Goal: Information Seeking & Learning: Check status

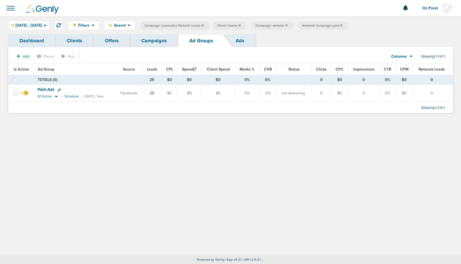
click at [156, 43] on link "Campaigns" at bounding box center [154, 40] width 48 height 13
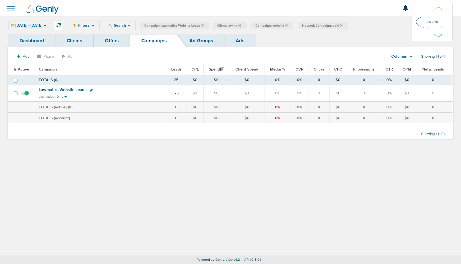
click at [37, 26] on div "[DATE] - [DATE] [DATE] [DATE] Last 7 Days Last 14 Days This Month Last Month Th…" at bounding box center [28, 26] width 41 height 10
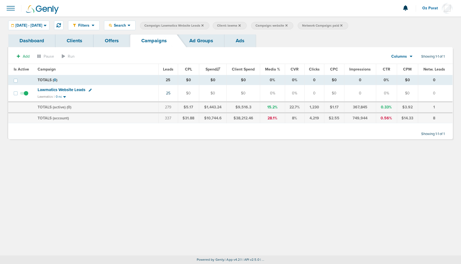
click at [37, 26] on span "[DATE] - [DATE]" at bounding box center [28, 26] width 27 height 4
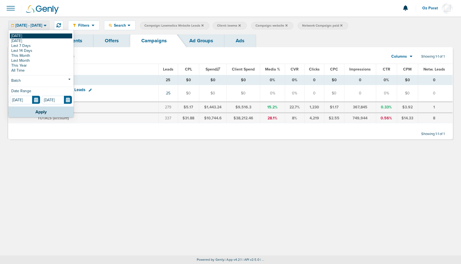
click at [28, 35] on link "[DATE]" at bounding box center [41, 35] width 62 height 5
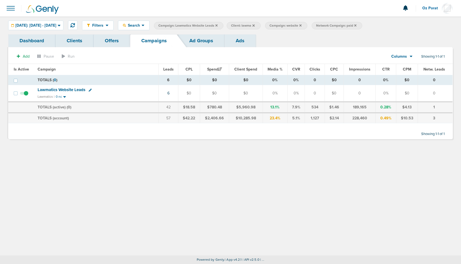
click at [357, 24] on icon at bounding box center [355, 25] width 2 height 3
click at [302, 25] on icon at bounding box center [300, 25] width 2 height 3
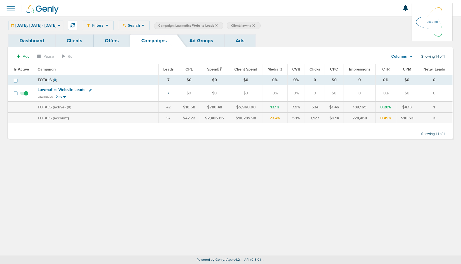
click at [255, 25] on icon at bounding box center [254, 25] width 2 height 2
click at [218, 25] on icon at bounding box center [216, 25] width 2 height 2
click at [218, 25] on icon at bounding box center [216, 25] width 2 height 3
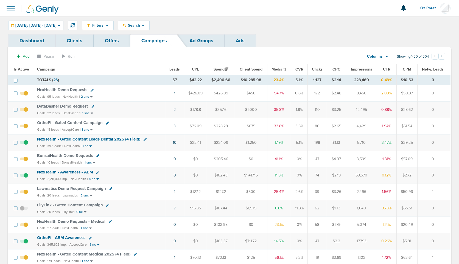
click at [175, 69] on span "Leads" at bounding box center [174, 69] width 10 height 5
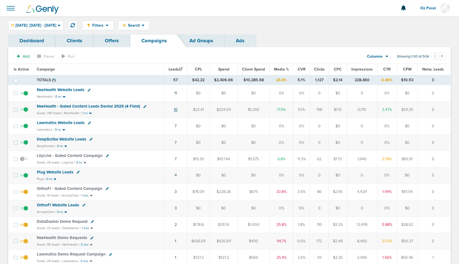
click at [175, 110] on link "10" at bounding box center [176, 109] width 4 height 5
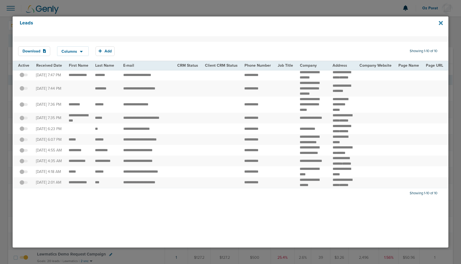
click at [440, 21] on icon at bounding box center [441, 23] width 4 height 6
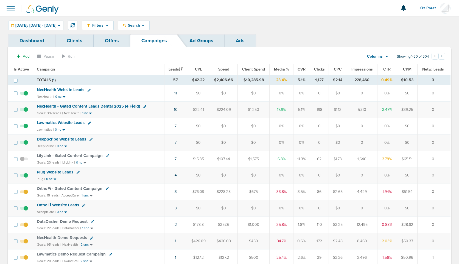
click at [11, 7] on span at bounding box center [11, 8] width 12 height 12
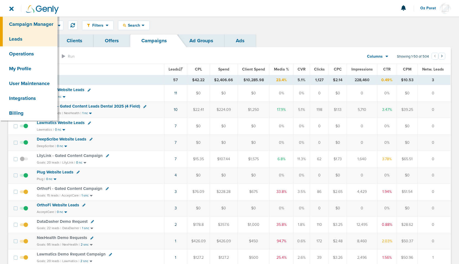
click at [18, 36] on link "Leads" at bounding box center [28, 39] width 57 height 15
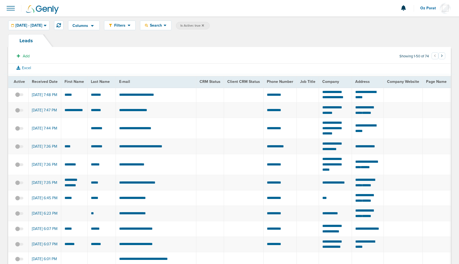
click at [12, 10] on span at bounding box center [11, 8] width 12 height 12
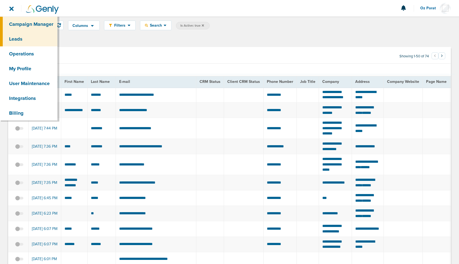
click at [14, 19] on link "Campaign Manager" at bounding box center [28, 24] width 57 height 15
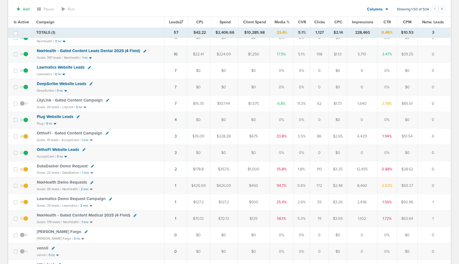
scroll to position [55, 0]
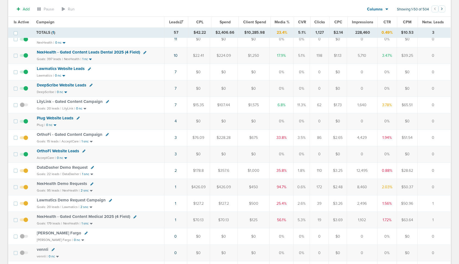
click at [55, 118] on span "Plug Website Leads" at bounding box center [55, 118] width 37 height 5
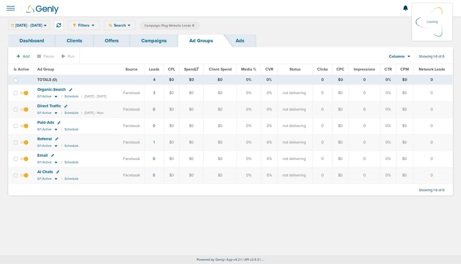
click at [32, 37] on link "Dashboard" at bounding box center [31, 40] width 47 height 13
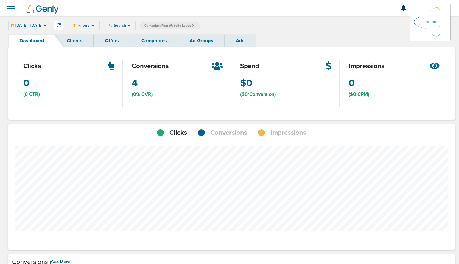
scroll to position [418, 443]
click at [234, 134] on span "Conversions" at bounding box center [228, 132] width 37 height 9
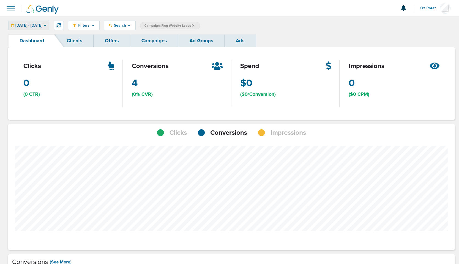
click at [42, 25] on span "[DATE] - [DATE]" at bounding box center [28, 26] width 27 height 4
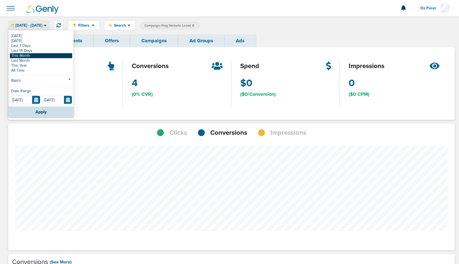
click at [36, 56] on link "This Month" at bounding box center [41, 55] width 62 height 5
type input "[DATE]"
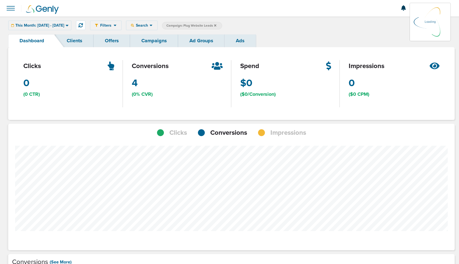
scroll to position [427, 443]
click at [64, 24] on span "This Month: [DATE] - [DATE]" at bounding box center [39, 26] width 49 height 4
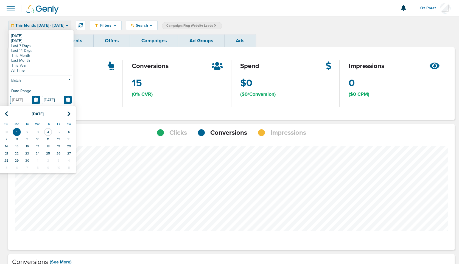
click at [37, 97] on input "[DATE]" at bounding box center [25, 100] width 30 height 9
click at [6, 114] on icon at bounding box center [7, 113] width 4 height 5
click at [58, 129] on td "1" at bounding box center [58, 131] width 10 height 7
type input "[DATE]"
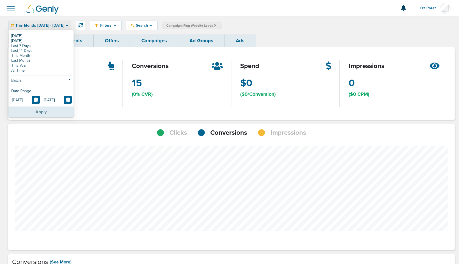
click at [45, 113] on button "Apply" at bounding box center [41, 112] width 65 height 11
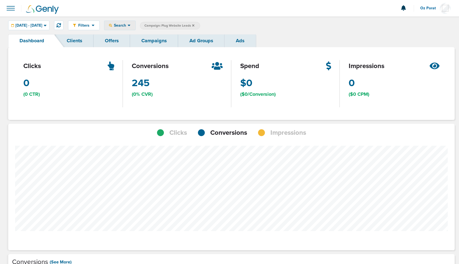
click at [128, 23] on span "Search" at bounding box center [120, 25] width 16 height 5
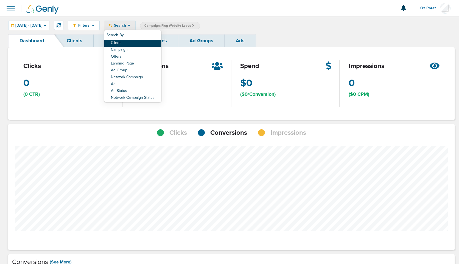
click at [143, 44] on link "Client" at bounding box center [132, 43] width 57 height 7
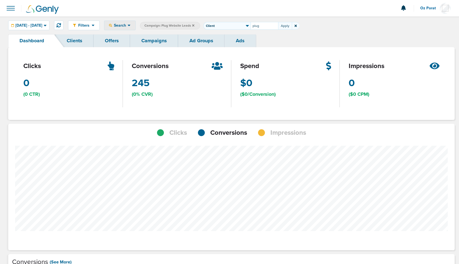
type input "plug"
click at [194, 26] on icon at bounding box center [193, 25] width 2 height 3
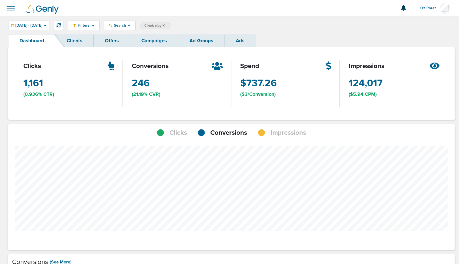
click at [279, 131] on span "Impressions" at bounding box center [288, 132] width 36 height 9
